Goal: Task Accomplishment & Management: Manage account settings

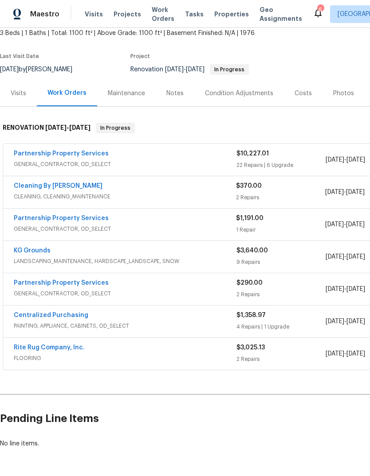
scroll to position [53, 0]
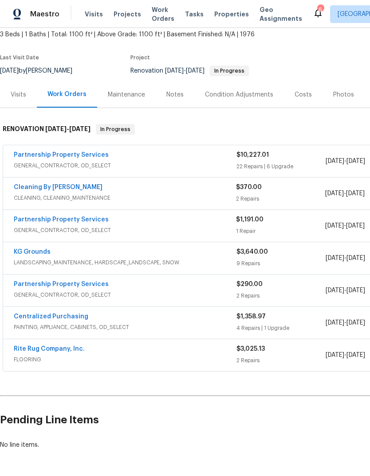
click at [44, 157] on link "Partnership Property Services" at bounding box center [61, 155] width 95 height 6
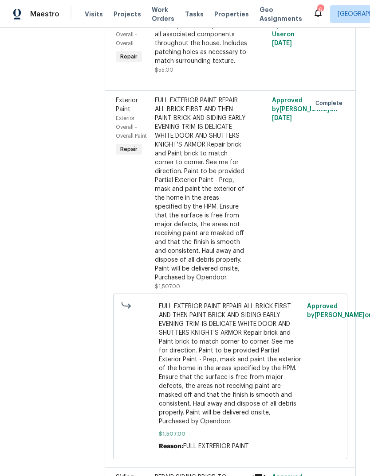
scroll to position [2593, 0]
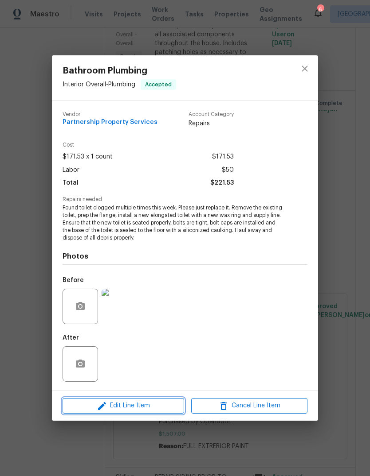
click at [151, 407] on span "Edit Line Item" at bounding box center [123, 406] width 116 height 11
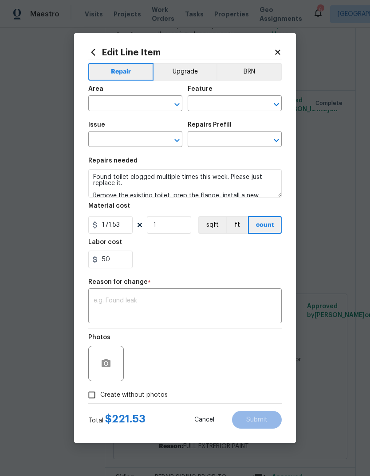
type input "Interior Overall"
type input "Plumbing"
type input "Bathroom Plumbing"
type input "Replace Toilet (elongated) $171.53"
click at [195, 69] on button "Upgrade" at bounding box center [184, 72] width 63 height 18
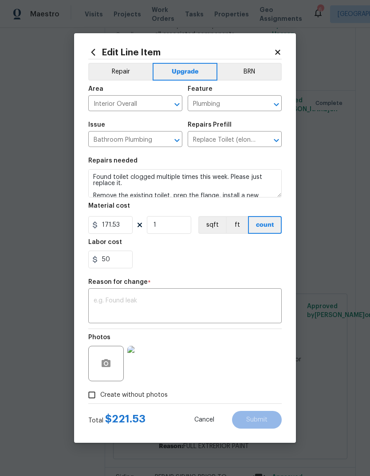
scroll to position [0, 0]
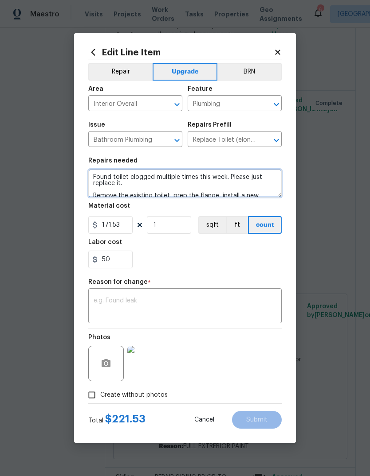
click at [257, 183] on textarea "Found toilet clogged multiple times this week. Please just replace it. Remove t…" at bounding box center [184, 183] width 193 height 28
click at [265, 180] on textarea "Found toilet clogged multiple times this week. Please just replace it. Remove t…" at bounding box center [184, 183] width 193 height 28
click at [262, 190] on textarea "Found toilet clogged multiple times this week. Please just replace it. Remove t…" at bounding box center [184, 183] width 193 height 28
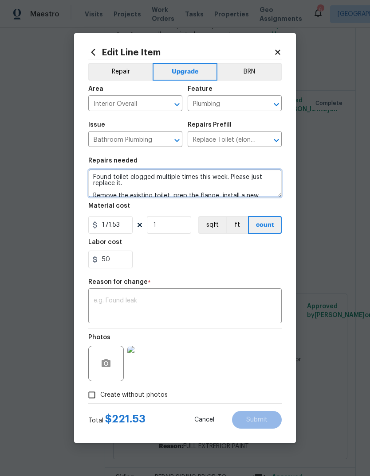
click at [262, 190] on textarea "Found toilet clogged multiple times this week. Please just replace it. Remove t…" at bounding box center [184, 183] width 193 height 28
click at [256, 185] on textarea "Found toilet clogged multiple times this week. Please just replace it. Remove t…" at bounding box center [184, 183] width 193 height 28
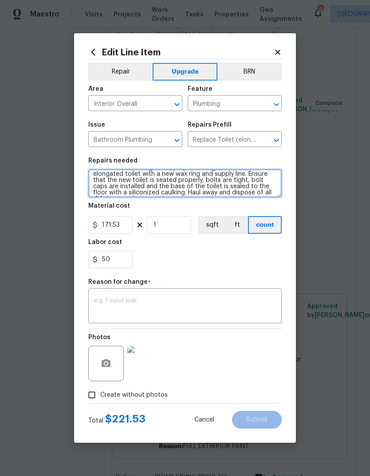
scroll to position [37, 0]
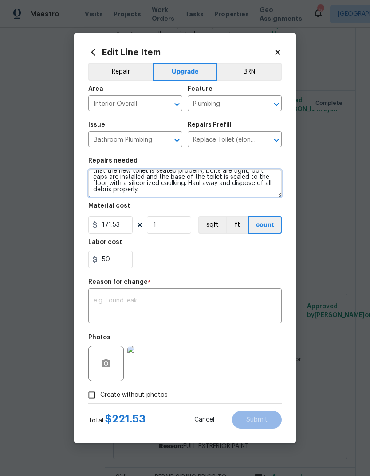
click at [267, 182] on textarea "Found toilet clogged multiple times this week. Please just replace it. Remove t…" at bounding box center [184, 183] width 193 height 28
click at [260, 190] on textarea "Found toilet clogged multiple times this week. Please just replace it. Remove t…" at bounding box center [184, 183] width 193 height 28
click at [264, 182] on textarea "Found toilet clogged multiple times this week. Please just replace it. Remove t…" at bounding box center [184, 183] width 193 height 28
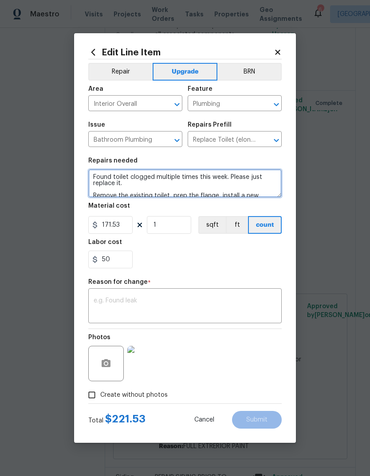
scroll to position [0, 0]
type textarea "Replace with elongated"
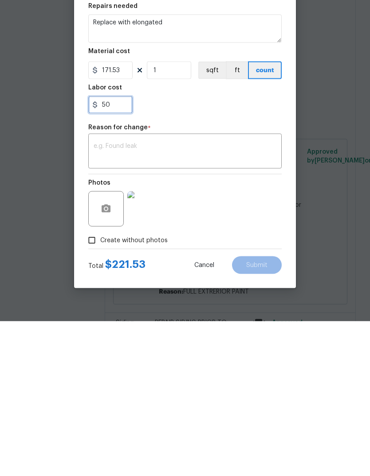
type input "5"
type input "60"
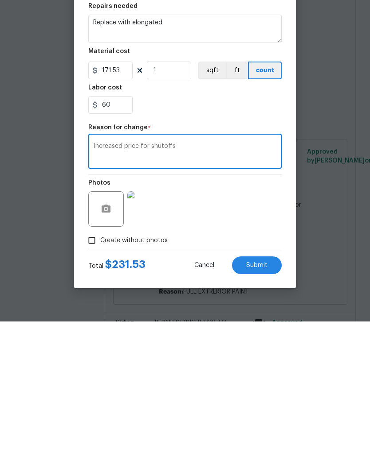
type textarea "Increased price for shutoffs"
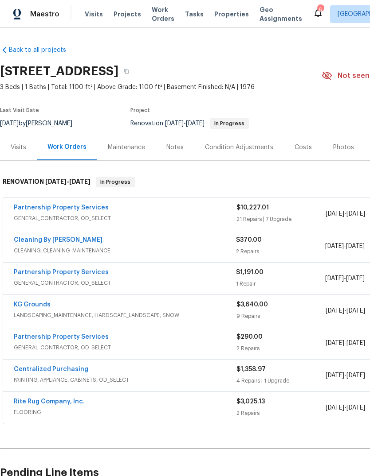
click at [78, 217] on span "GENERAL_CONTRACTOR, OD_SELECT" at bounding box center [125, 218] width 222 height 9
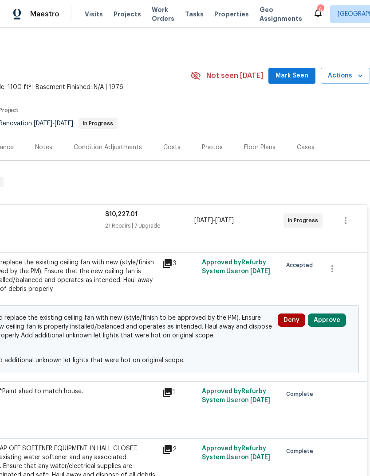
scroll to position [0, 131]
click at [328, 322] on button "Approve" at bounding box center [327, 320] width 38 height 13
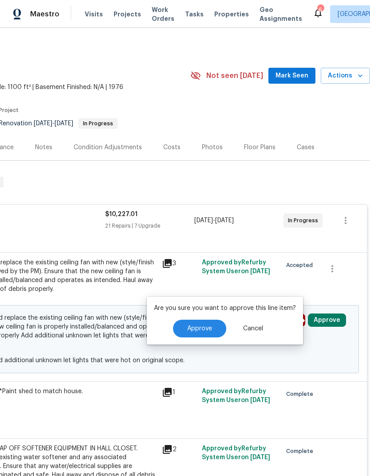
click at [203, 330] on span "Approve" at bounding box center [199, 329] width 25 height 7
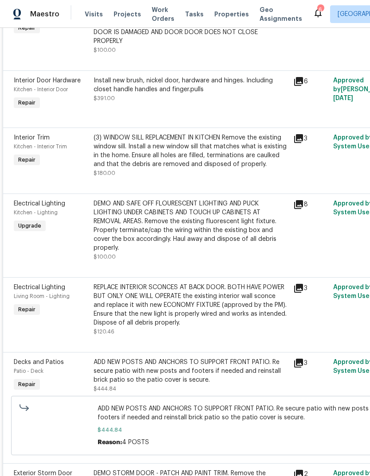
scroll to position [2479, 0]
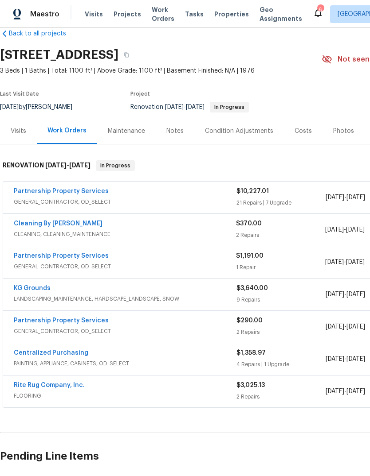
scroll to position [16, 0]
click at [49, 226] on link "Cleaning By [PERSON_NAME]" at bounding box center [58, 224] width 89 height 6
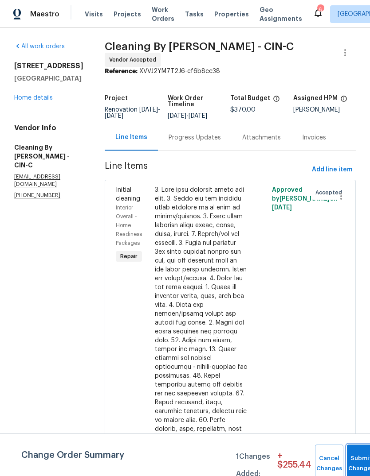
click at [363, 456] on button "Submit Changes" at bounding box center [361, 464] width 28 height 38
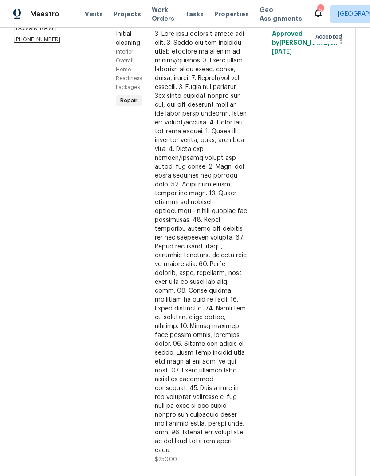
scroll to position [148, 0]
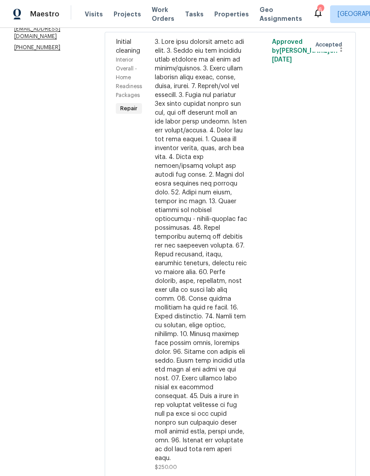
click at [216, 268] on div at bounding box center [201, 250] width 92 height 425
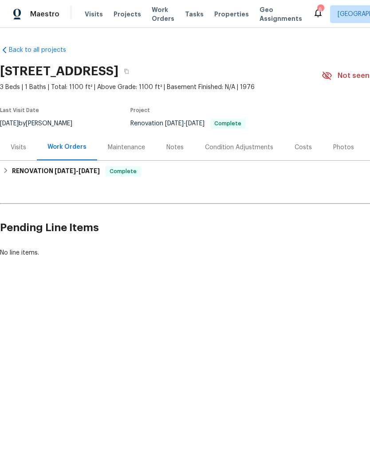
click at [178, 148] on div "Notes" at bounding box center [174, 147] width 17 height 9
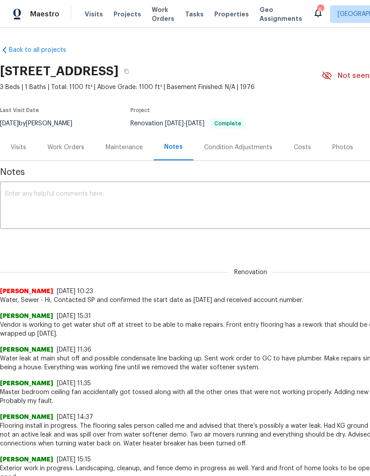
click at [245, 212] on textarea at bounding box center [250, 206] width 490 height 31
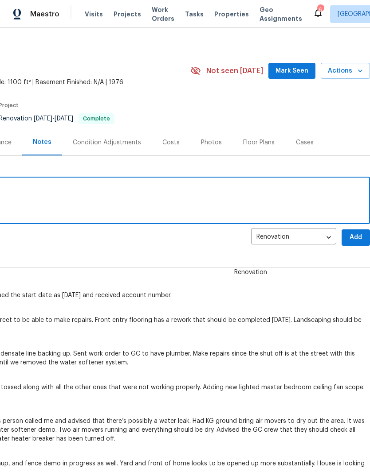
scroll to position [5, 131]
type textarea "Project completed. Needs listing photos."
click at [356, 242] on span "Add" at bounding box center [355, 237] width 14 height 11
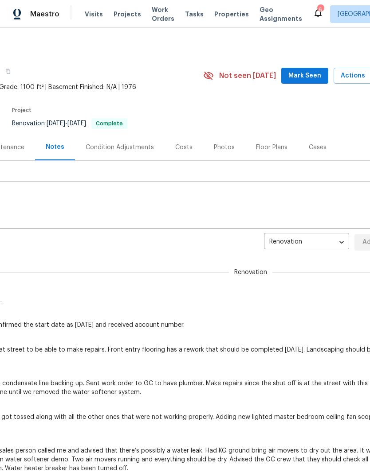
scroll to position [0, 118]
click at [354, 79] on span "Actions" at bounding box center [357, 75] width 35 height 11
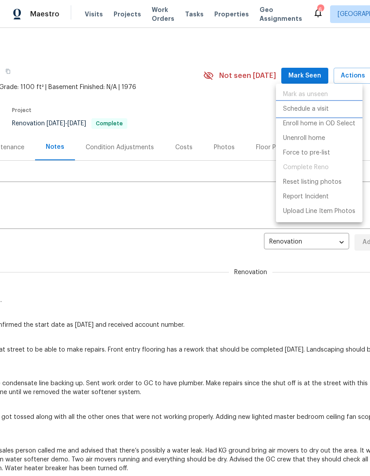
click at [336, 108] on li "Schedule a visit" at bounding box center [319, 109] width 86 height 15
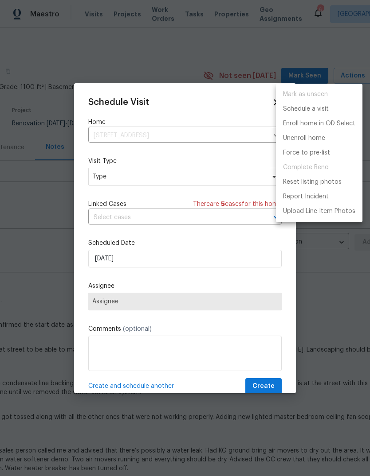
click at [160, 184] on div at bounding box center [185, 238] width 370 height 476
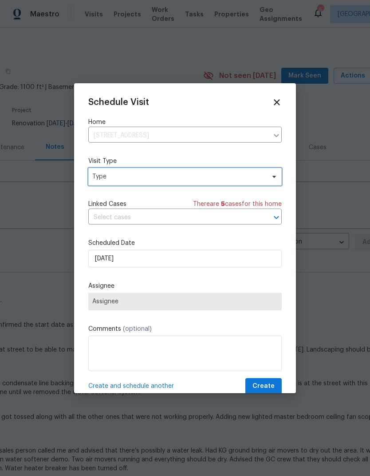
click at [192, 177] on span "Type" at bounding box center [178, 176] width 172 height 9
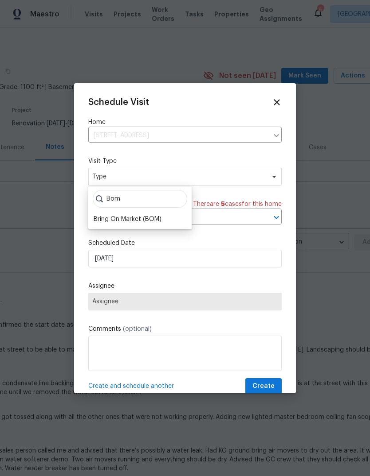
type input "Bom"
click at [165, 221] on div "Bring On Market (BOM)" at bounding box center [140, 219] width 98 height 12
click at [136, 223] on div "Bring On Market (BOM)" at bounding box center [127, 219] width 68 height 9
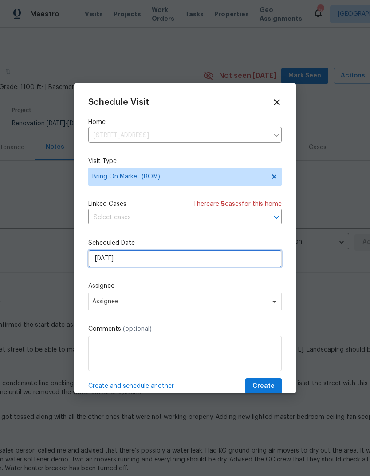
click at [155, 265] on input "9/7/2025" at bounding box center [184, 259] width 193 height 18
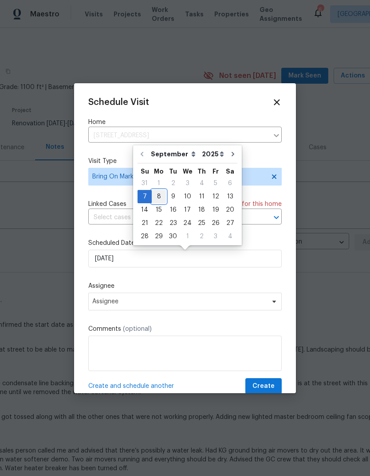
click at [164, 196] on div "7 8 9 10 11 12 13" at bounding box center [187, 196] width 100 height 13
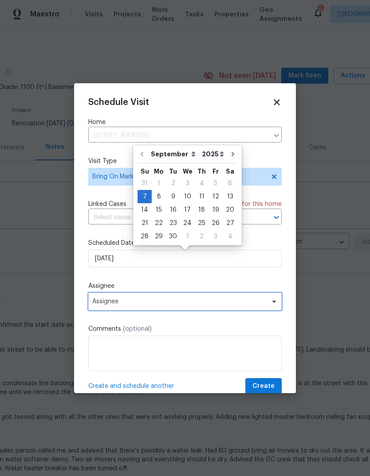
click at [200, 308] on span "Assignee" at bounding box center [184, 302] width 193 height 18
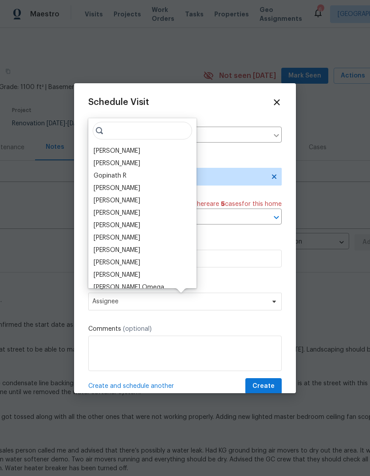
click at [141, 148] on div "[PERSON_NAME]" at bounding box center [142, 151] width 103 height 12
click at [266, 381] on button "Create" at bounding box center [263, 386] width 36 height 16
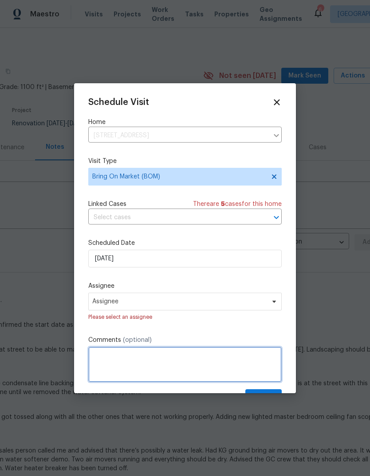
click at [193, 364] on textarea at bounding box center [184, 364] width 193 height 35
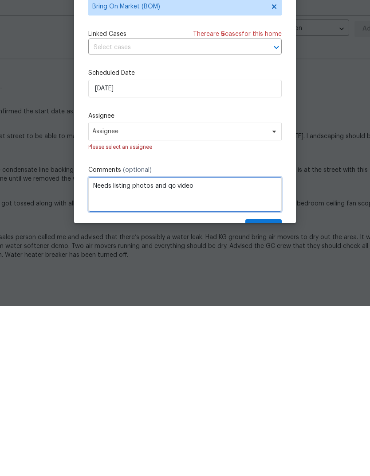
type textarea "Needs listing photos and qc video"
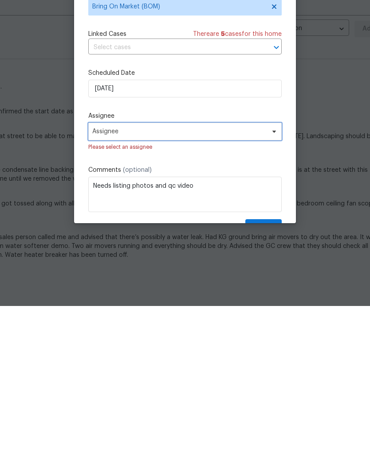
click at [245, 293] on span "Assignee" at bounding box center [184, 302] width 193 height 18
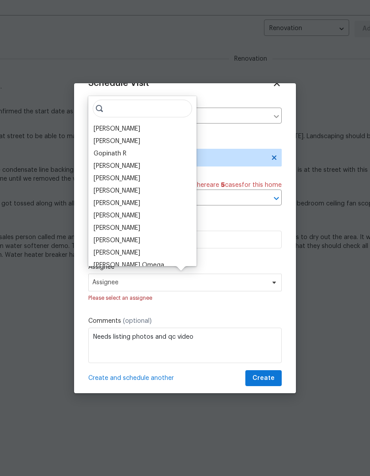
scroll to position [28, 0]
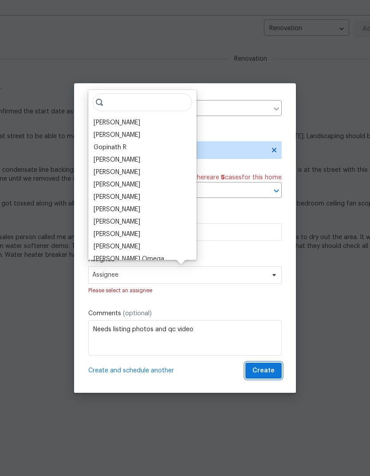
click at [274, 370] on button "Create" at bounding box center [263, 371] width 36 height 16
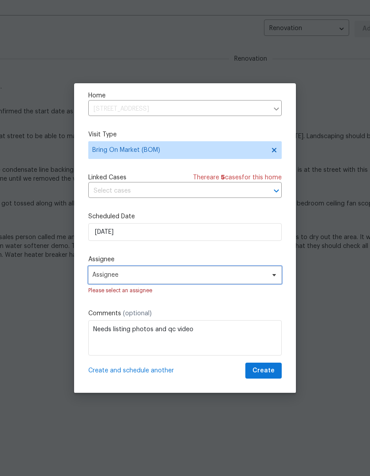
click at [255, 277] on span "Assignee" at bounding box center [179, 275] width 174 height 7
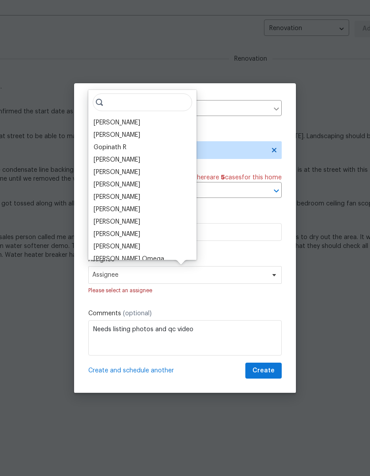
click at [144, 122] on div "[PERSON_NAME]" at bounding box center [142, 123] width 103 height 12
click at [129, 121] on div "[PERSON_NAME]" at bounding box center [142, 123] width 103 height 12
click at [125, 118] on div "[PERSON_NAME]" at bounding box center [116, 122] width 47 height 9
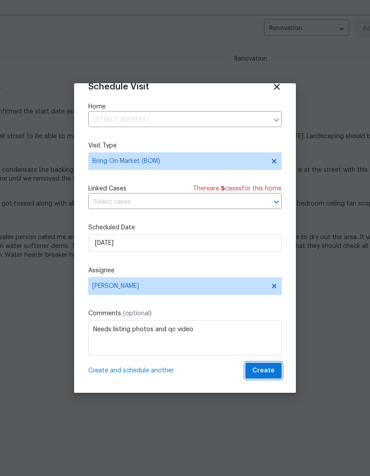
click at [264, 372] on span "Create" at bounding box center [263, 371] width 22 height 11
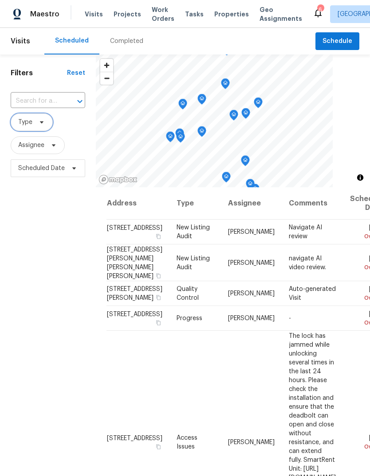
click at [45, 122] on span "Type" at bounding box center [32, 122] width 42 height 18
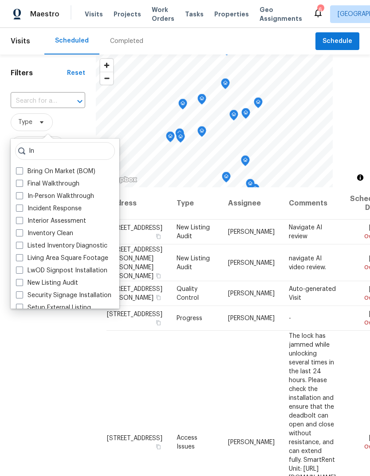
type input "In"
click at [92, 190] on div "In-Person Walkthrough" at bounding box center [64, 196] width 103 height 12
click at [93, 194] on label "In-Person Walkthrough" at bounding box center [55, 196] width 78 height 9
click at [22, 194] on input "In-Person Walkthrough" at bounding box center [19, 195] width 6 height 6
checkbox input "true"
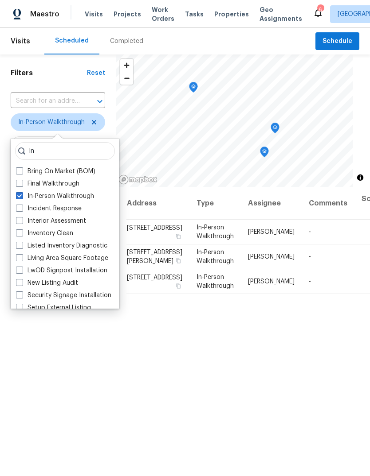
click at [107, 403] on div "Filters Reset ​ In-Person Walkthrough Assignee Scheduled Date" at bounding box center [58, 312] width 116 height 514
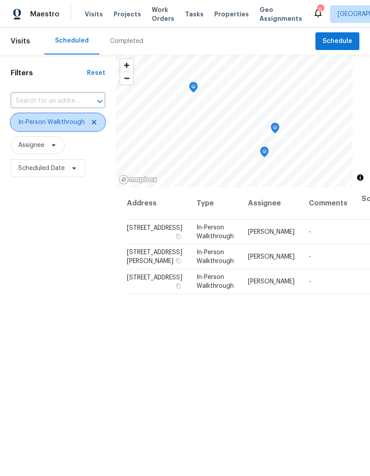
click at [27, 127] on span "In-Person Walkthrough" at bounding box center [51, 122] width 66 height 9
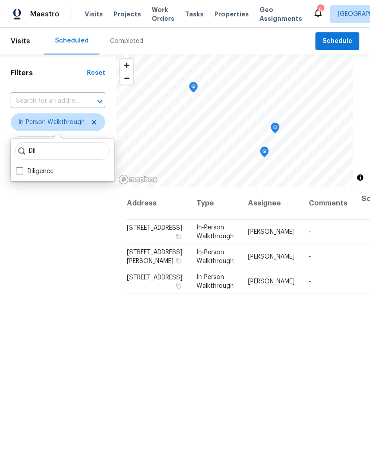
type input "Dil"
click at [45, 171] on label "Diligence" at bounding box center [35, 171] width 38 height 9
click at [22, 171] on input "Diligence" at bounding box center [19, 170] width 6 height 6
checkbox input "true"
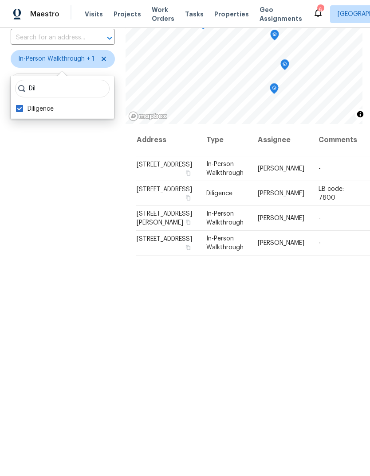
scroll to position [67, 0]
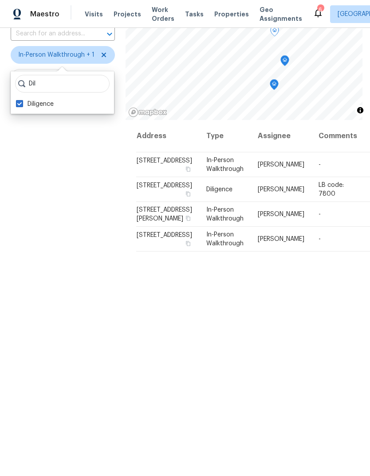
click at [136, 189] on span "[STREET_ADDRESS]" at bounding box center [163, 186] width 55 height 6
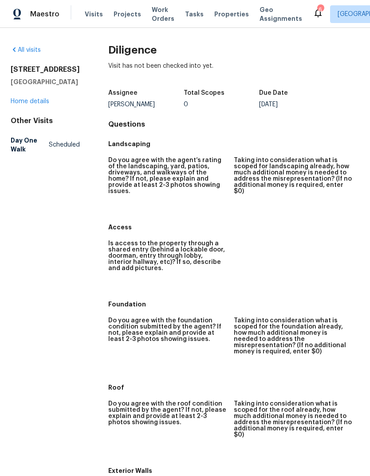
click at [37, 105] on link "Home details" at bounding box center [30, 101] width 39 height 6
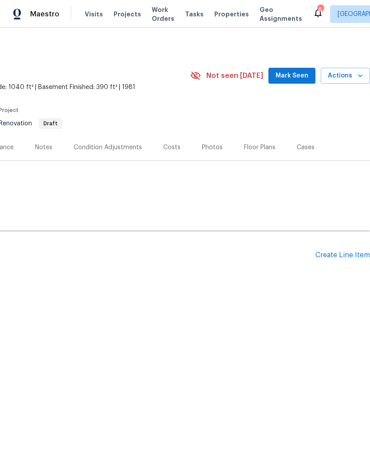
scroll to position [0, 131]
